Goal: Transaction & Acquisition: Purchase product/service

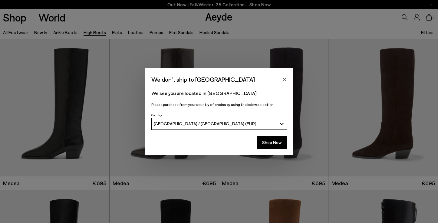
click at [224, 122] on div "[GEOGRAPHIC_DATA] / [GEOGRAPHIC_DATA] (EUR)" at bounding box center [215, 123] width 123 height 5
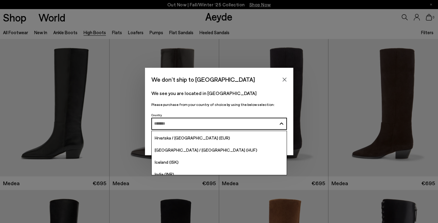
scroll to position [1005, 0]
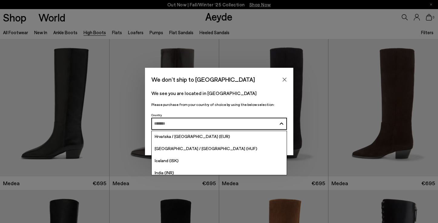
click at [182, 138] on span "Hrvatska / [GEOGRAPHIC_DATA] (EUR)" at bounding box center [192, 136] width 75 height 5
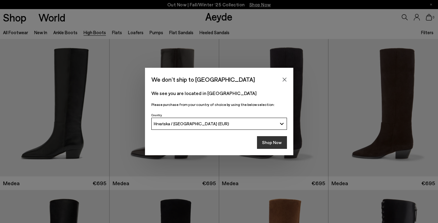
click at [266, 143] on button "Shop Now" at bounding box center [272, 142] width 30 height 13
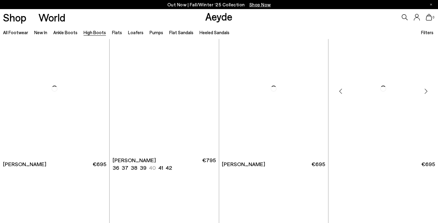
scroll to position [771, 0]
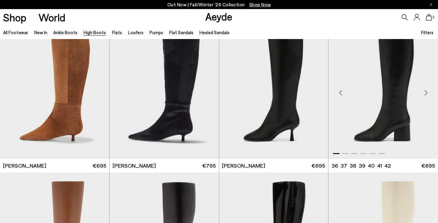
click at [425, 93] on div "Next slide" at bounding box center [425, 92] width 18 height 18
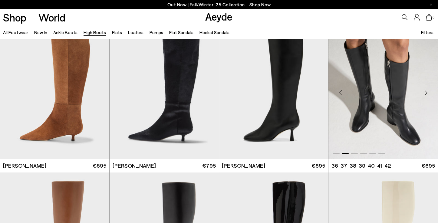
click at [425, 93] on div "Next slide" at bounding box center [425, 92] width 18 height 18
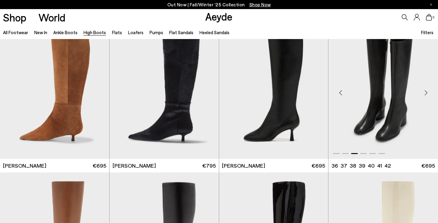
click at [425, 93] on div "Next slide" at bounding box center [425, 92] width 18 height 18
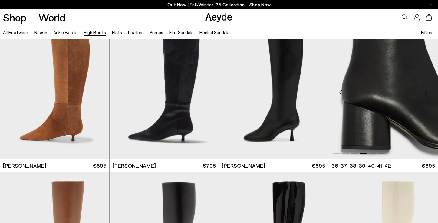
click at [425, 93] on div "Next slide" at bounding box center [425, 92] width 18 height 18
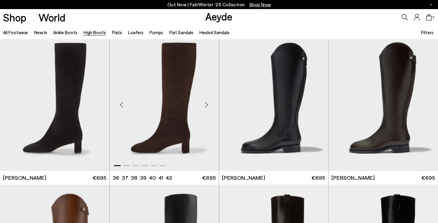
scroll to position [1061, 0]
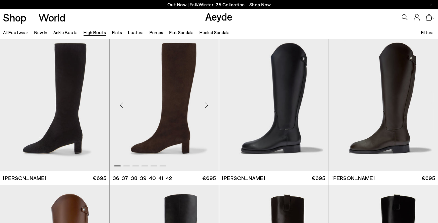
click at [205, 104] on div "Next slide" at bounding box center [206, 105] width 18 height 18
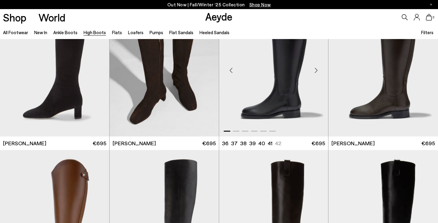
scroll to position [1097, 0]
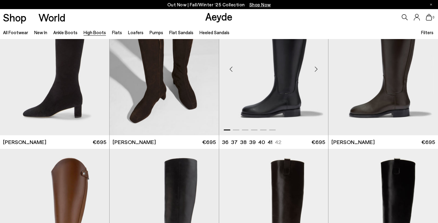
click at [316, 70] on div "Next slide" at bounding box center [316, 69] width 18 height 18
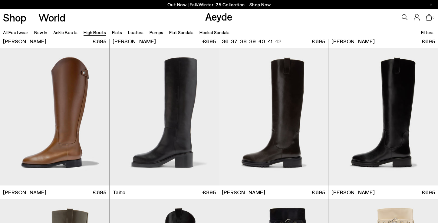
scroll to position [1206, 0]
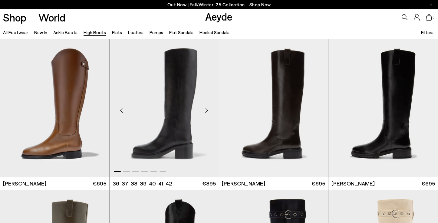
click at [205, 109] on div "Next slide" at bounding box center [206, 110] width 18 height 18
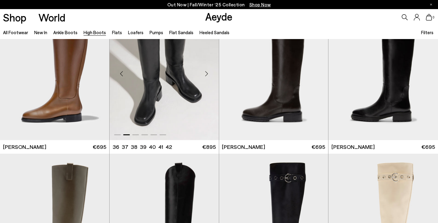
scroll to position [1243, 0]
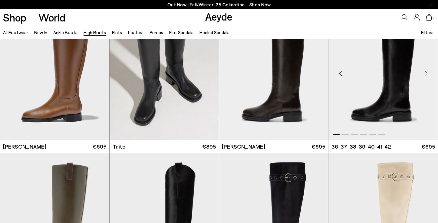
click at [424, 73] on div "Next slide" at bounding box center [425, 73] width 18 height 18
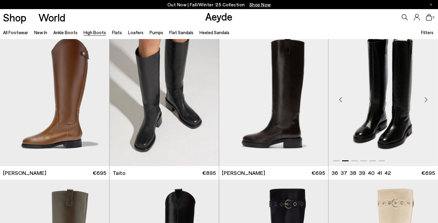
scroll to position [1218, 0]
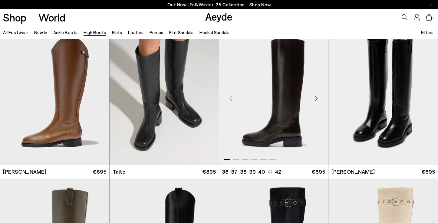
click at [314, 98] on div "Next slide" at bounding box center [316, 99] width 18 height 18
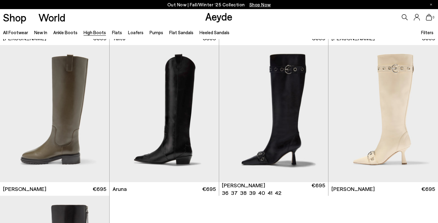
scroll to position [1355, 0]
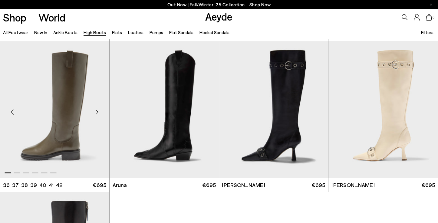
click at [96, 109] on div "Next slide" at bounding box center [97, 112] width 18 height 18
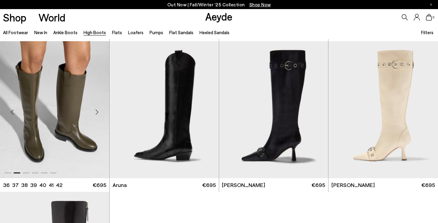
click at [43, 105] on img "2 / 6" at bounding box center [54, 109] width 109 height 137
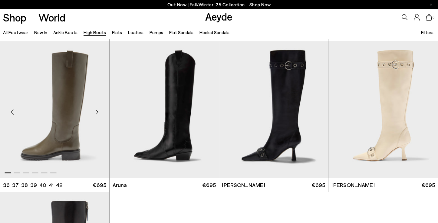
click at [46, 105] on img "1 / 6" at bounding box center [54, 109] width 109 height 137
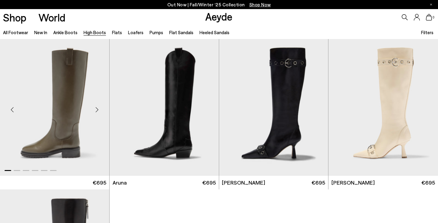
scroll to position [1348, 0]
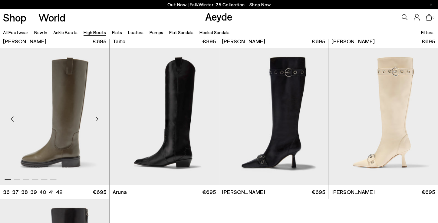
click at [62, 105] on img "1 / 6" at bounding box center [54, 116] width 109 height 137
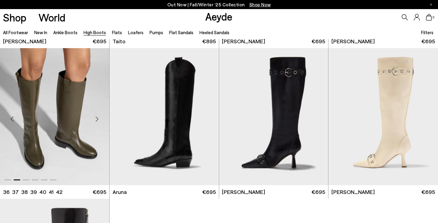
click at [62, 105] on img "2 / 6" at bounding box center [54, 116] width 109 height 137
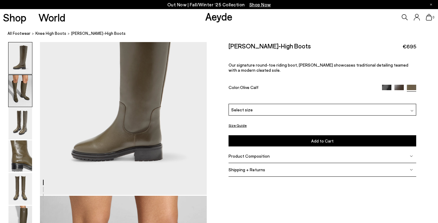
click at [24, 90] on img at bounding box center [20, 91] width 24 height 32
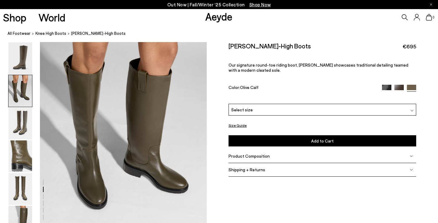
scroll to position [248, 0]
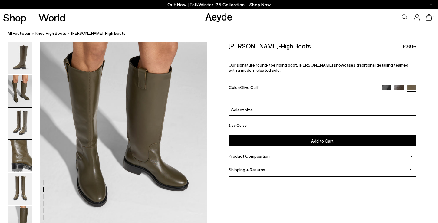
click at [23, 120] on img at bounding box center [20, 124] width 24 height 32
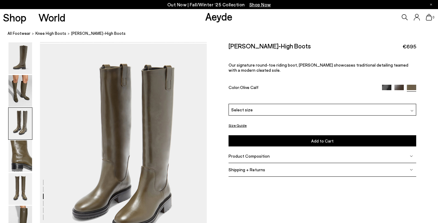
scroll to position [446, 0]
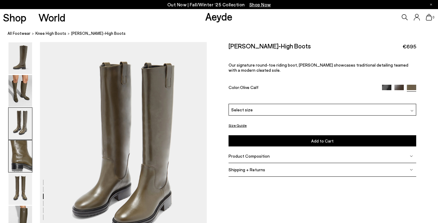
click at [22, 150] on img at bounding box center [20, 156] width 24 height 32
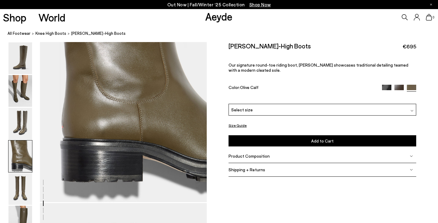
scroll to position [732, 0]
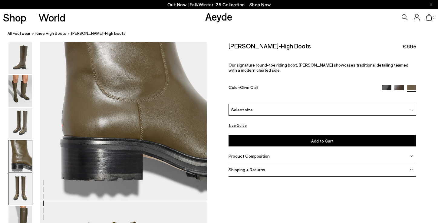
click at [20, 196] on img at bounding box center [20, 189] width 24 height 32
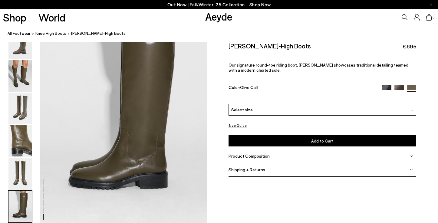
scroll to position [1157, 0]
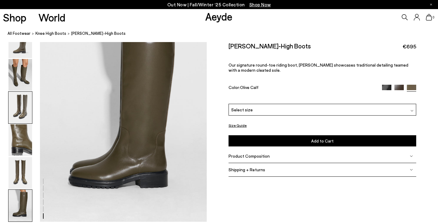
click at [20, 108] on img at bounding box center [20, 108] width 24 height 32
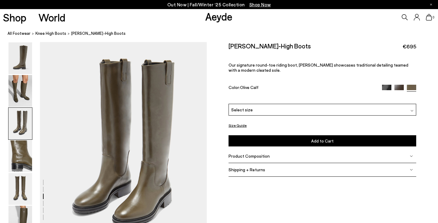
scroll to position [446, 0]
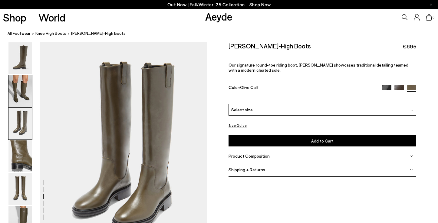
click at [23, 86] on img at bounding box center [20, 91] width 24 height 32
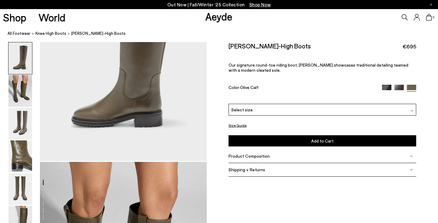
scroll to position [0, 0]
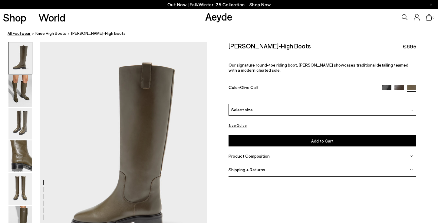
click at [14, 34] on link "All Footwear" at bounding box center [19, 33] width 23 height 6
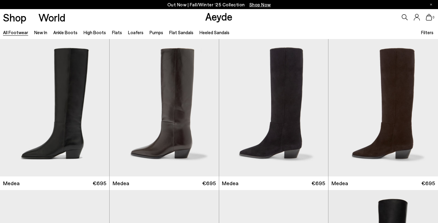
click at [139, 33] on ul "All Footwear New In Ankle Boots High Boots Flats Loafers Pumps Flat Sandals Hee…" at bounding box center [119, 32] width 232 height 14
click at [132, 33] on link "Loafers" at bounding box center [135, 32] width 15 height 5
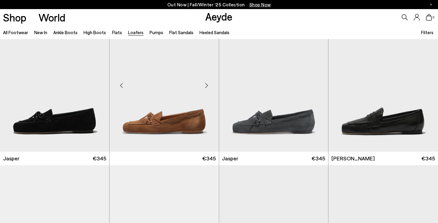
scroll to position [25, 0]
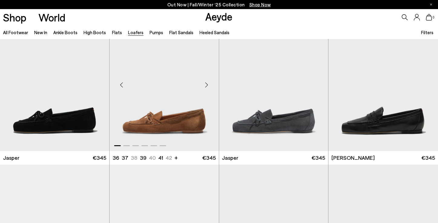
click at [207, 85] on div "Next slide" at bounding box center [206, 85] width 18 height 18
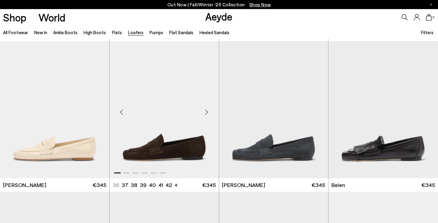
scroll to position [151, 0]
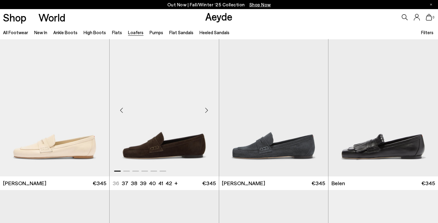
click at [204, 109] on div "Next slide" at bounding box center [206, 110] width 18 height 18
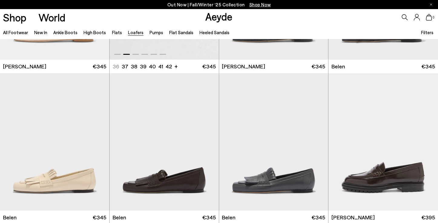
scroll to position [286, 0]
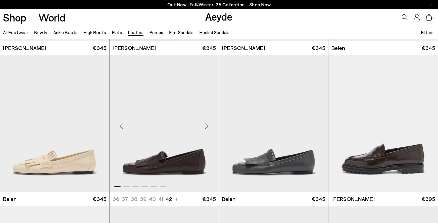
click at [206, 125] on div "Next slide" at bounding box center [206, 126] width 18 height 18
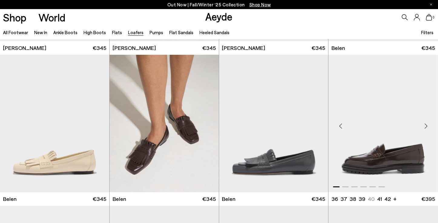
click at [424, 126] on div "Next slide" at bounding box center [425, 126] width 18 height 18
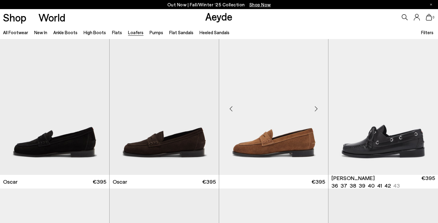
scroll to position [605, 0]
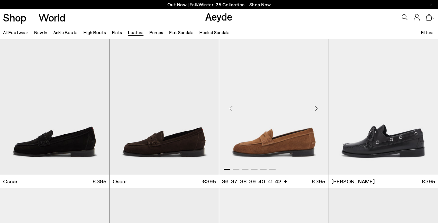
click at [313, 106] on div "Next slide" at bounding box center [316, 108] width 18 height 18
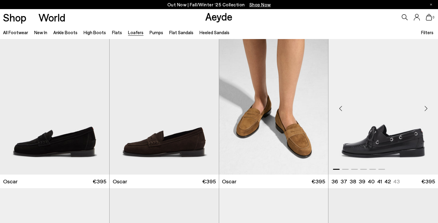
click at [426, 108] on div "Next slide" at bounding box center [425, 108] width 18 height 18
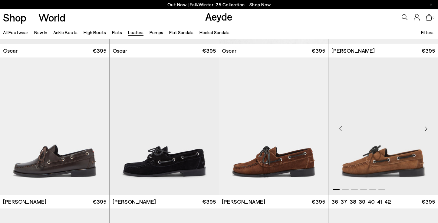
scroll to position [738, 0]
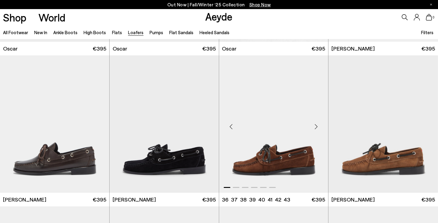
click at [312, 126] on div "Next slide" at bounding box center [316, 126] width 18 height 18
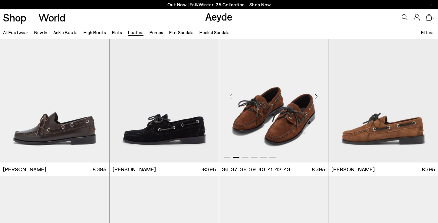
scroll to position [771, 0]
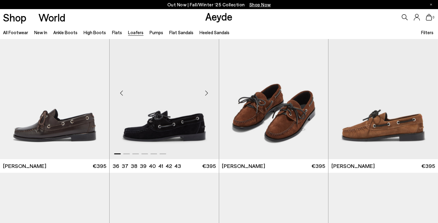
click at [204, 93] on div "Next slide" at bounding box center [206, 93] width 18 height 18
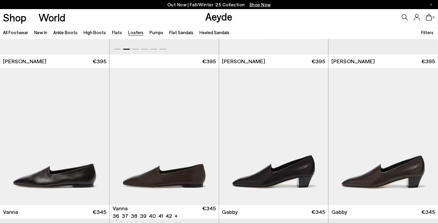
scroll to position [877, 0]
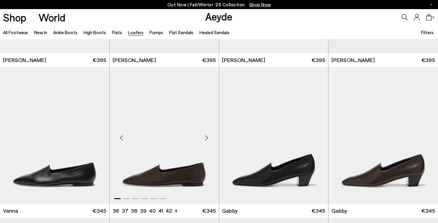
click at [205, 136] on div "Next slide" at bounding box center [206, 138] width 18 height 18
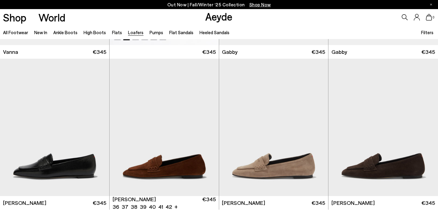
scroll to position [1040, 0]
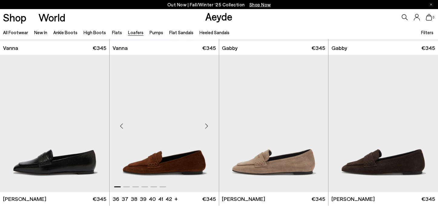
click at [205, 126] on div "Next slide" at bounding box center [206, 126] width 18 height 18
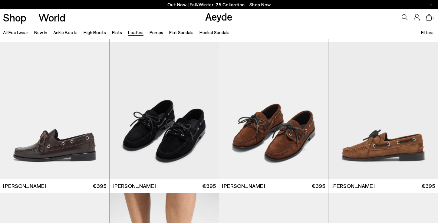
scroll to position [733, 0]
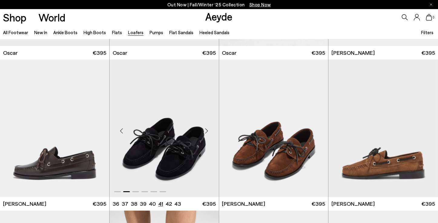
click at [159, 203] on li "41" at bounding box center [160, 204] width 5 height 8
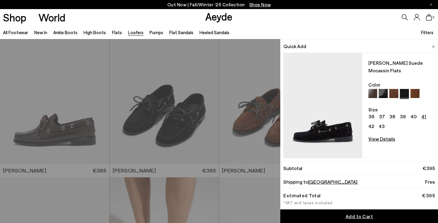
scroll to position [769, 0]
